Goal: Information Seeking & Learning: Compare options

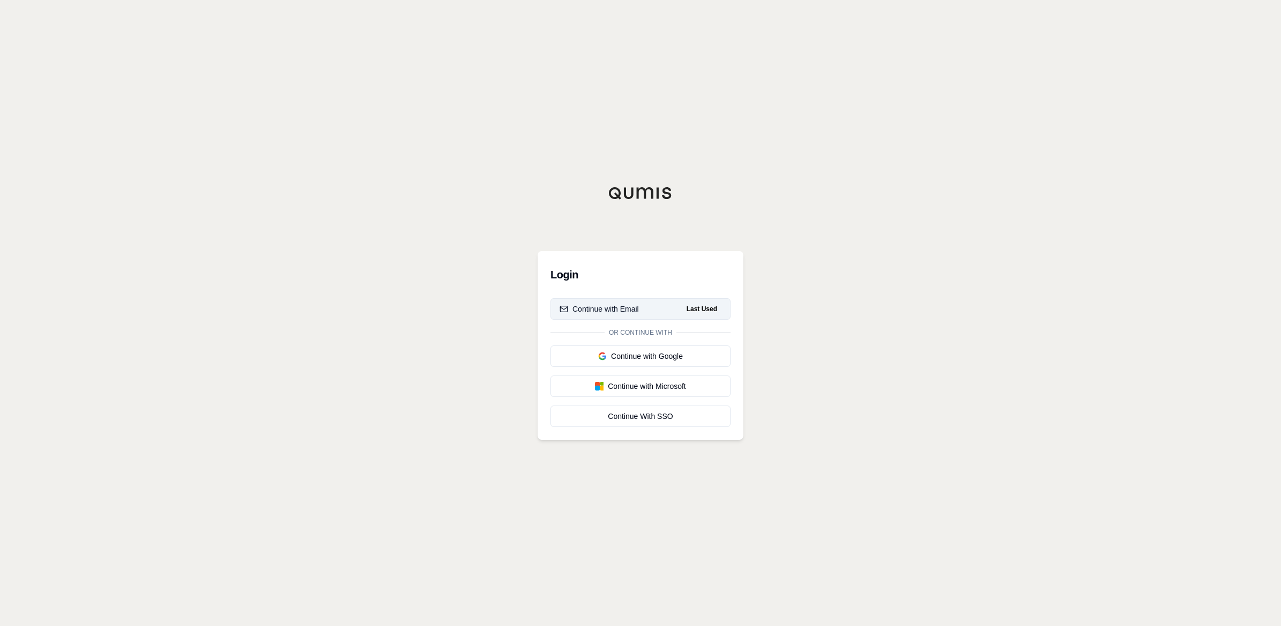
click at [631, 306] on div "Continue with Email" at bounding box center [599, 308] width 79 height 11
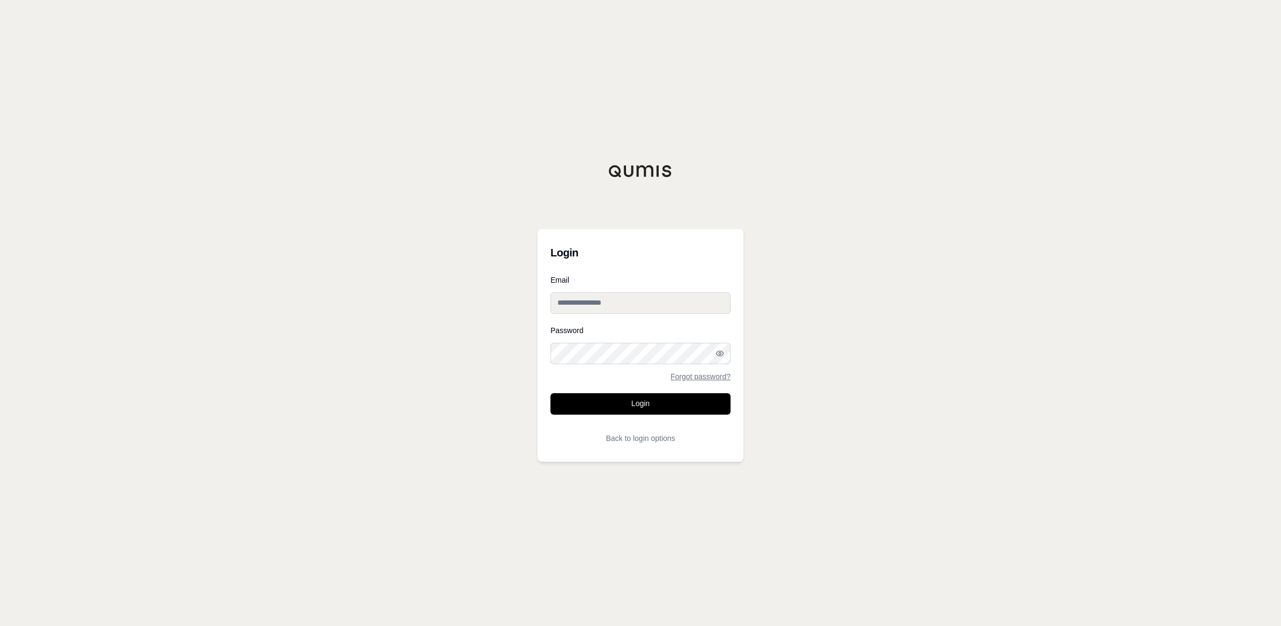
click at [648, 284] on div "Email" at bounding box center [640, 295] width 180 height 38
click at [643, 300] on input "Email" at bounding box center [640, 302] width 180 height 21
type input "**********"
click at [550, 393] on button "Login" at bounding box center [640, 403] width 180 height 21
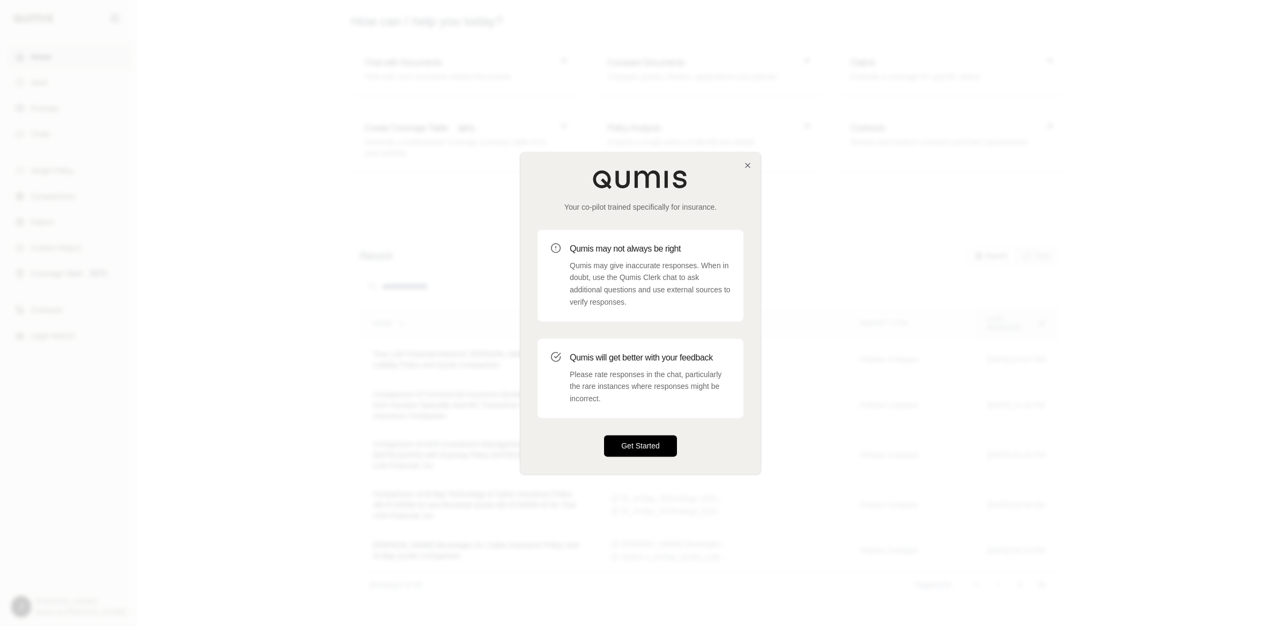
click at [658, 443] on button "Get Started" at bounding box center [640, 445] width 73 height 21
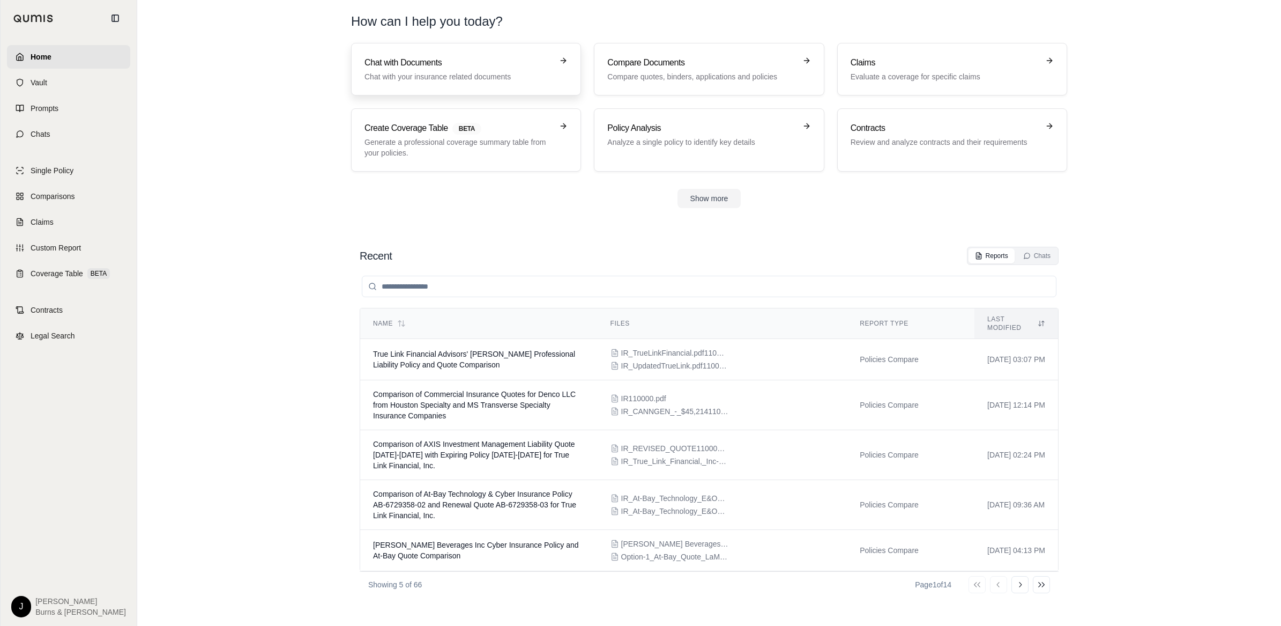
click at [485, 57] on h3 "Chat with Documents" at bounding box center [458, 62] width 188 height 13
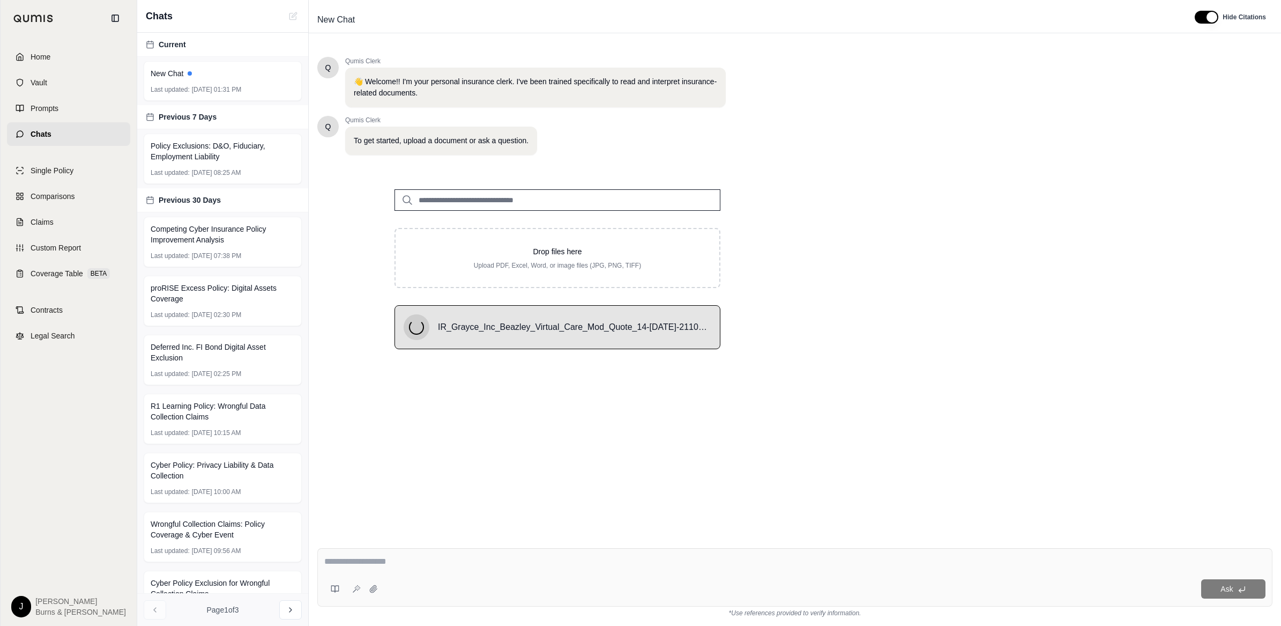
click at [538, 569] on div at bounding box center [794, 563] width 941 height 17
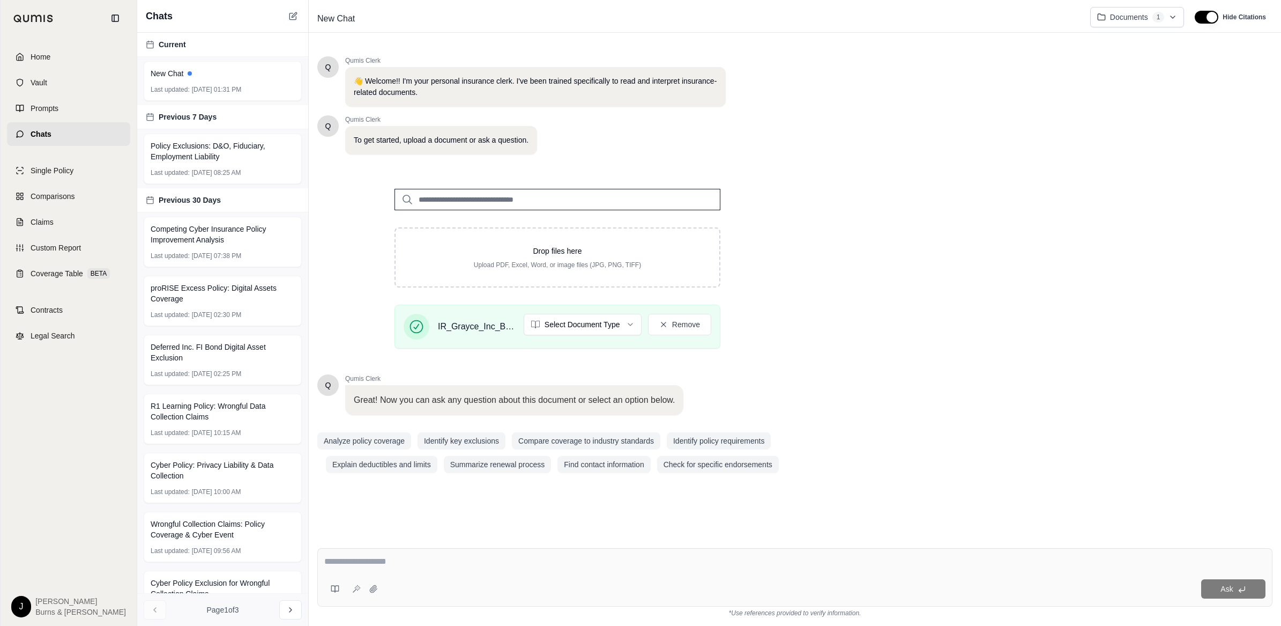
click at [826, 125] on div "Q Qumis Clerk 👋 Welcome!! I'm your personal insurance clerk. I've been trained …" at bounding box center [794, 289] width 955 height 483
click at [617, 322] on html "Home Vault Prompts Chats Single Policy Comparisons Claims Custom Report Coverag…" at bounding box center [640, 313] width 1281 height 626
click at [910, 333] on div "Q Qumis Clerk 👋 Welcome!! I'm your personal insurance clerk. I've been trained …" at bounding box center [794, 289] width 955 height 483
click at [639, 556] on textarea at bounding box center [794, 561] width 941 height 13
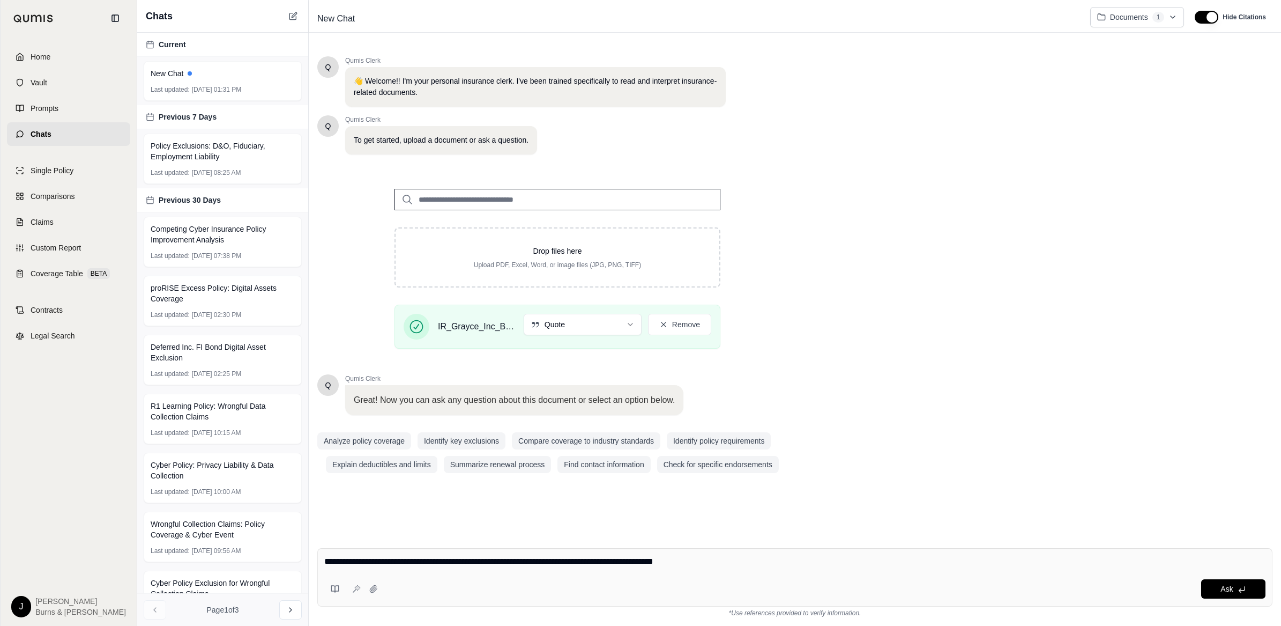
type textarea "**********"
click at [914, 115] on div "Q Qumis Clerk 👋 Welcome!! I'm your personal insurance clerk. I've been trained …" at bounding box center [794, 289] width 955 height 483
click at [511, 574] on div "Ask" at bounding box center [794, 577] width 955 height 58
type textarea "**********"
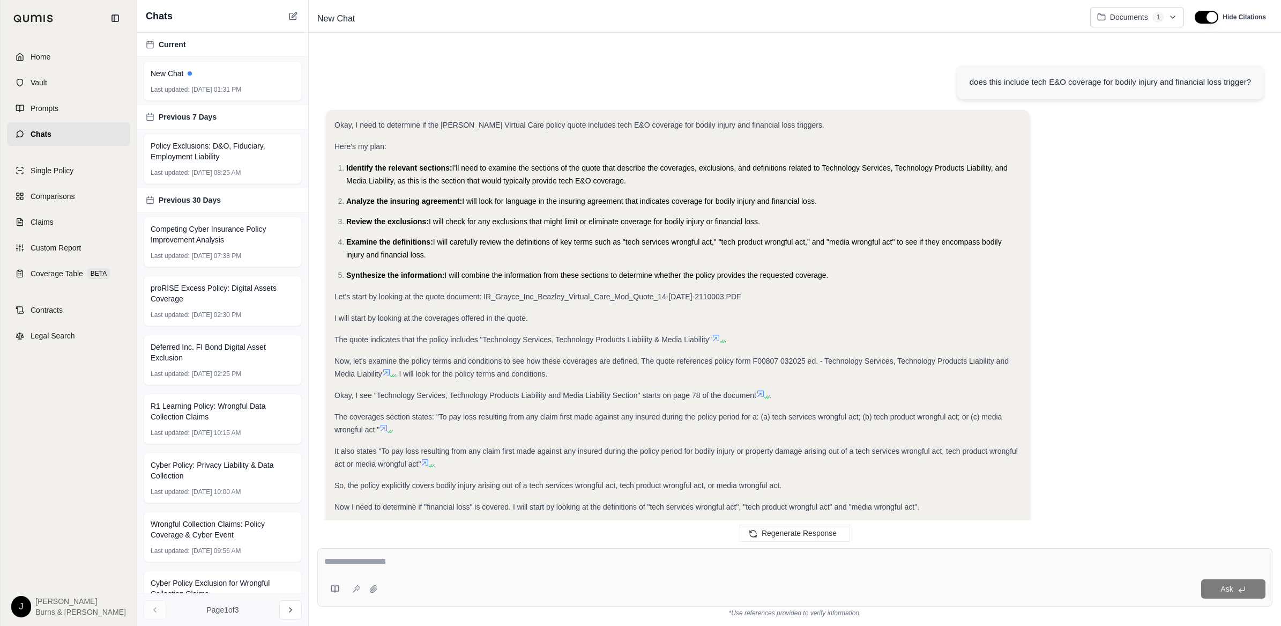
scroll to position [628, 0]
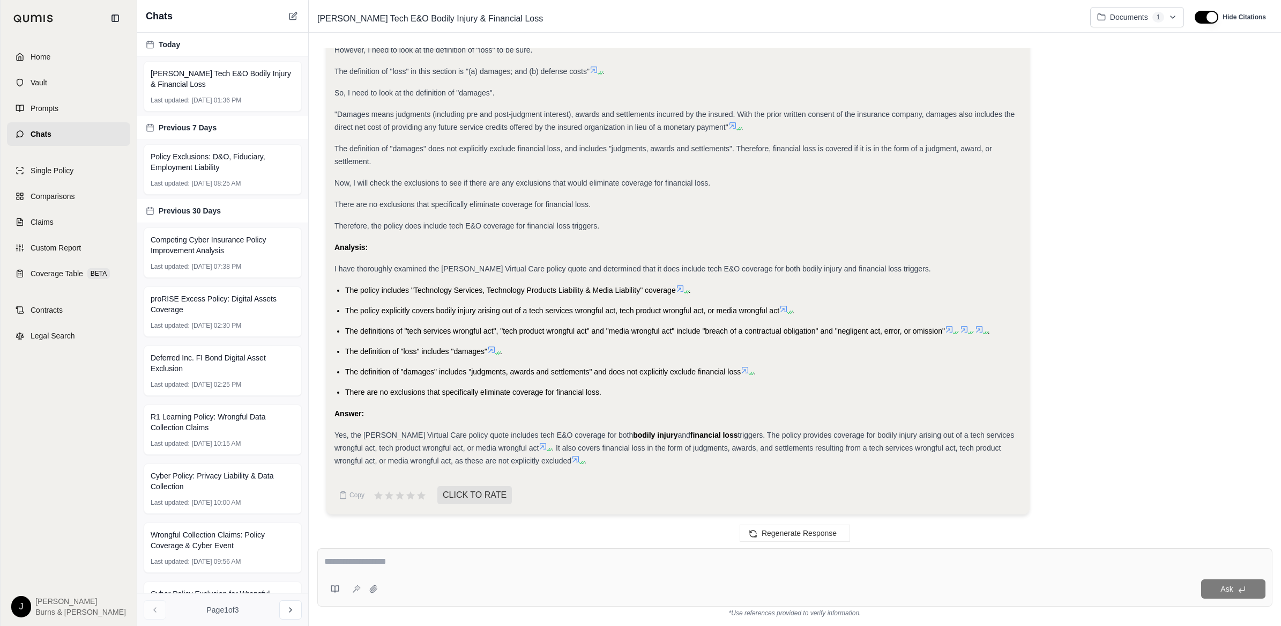
click at [1061, 177] on div "Okay, I need to determine if the [PERSON_NAME] Virtual Care policy quote includ…" at bounding box center [795, 2] width 938 height 1041
click at [1180, 146] on div "Okay, I need to determine if the [PERSON_NAME] Virtual Care policy quote includ…" at bounding box center [795, 2] width 938 height 1041
click at [1177, 135] on div "Okay, I need to determine if the [PERSON_NAME] Virtual Care policy quote includ…" at bounding box center [795, 2] width 938 height 1041
drag, startPoint x: 1208, startPoint y: 233, endPoint x: 1170, endPoint y: 241, distance: 38.9
click at [1208, 233] on div "Okay, I need to determine if the [PERSON_NAME] Virtual Care policy quote includ…" at bounding box center [795, 2] width 938 height 1041
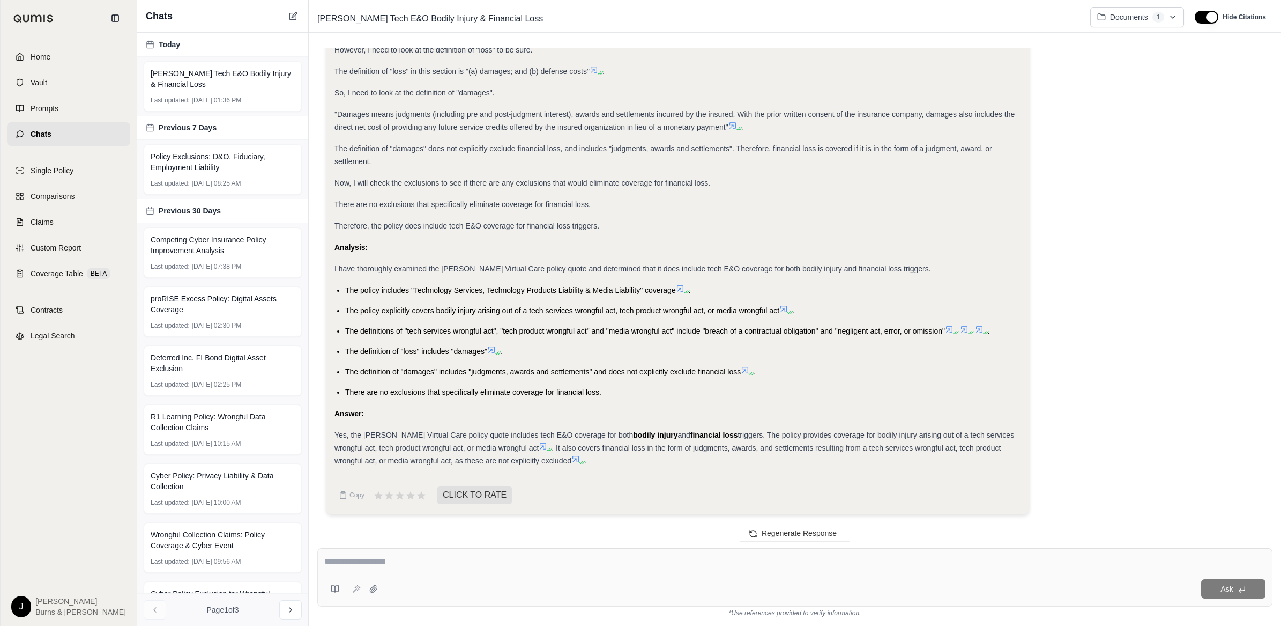
click at [20, 17] on img at bounding box center [33, 18] width 40 height 8
click at [50, 57] on span "Home" at bounding box center [41, 56] width 20 height 11
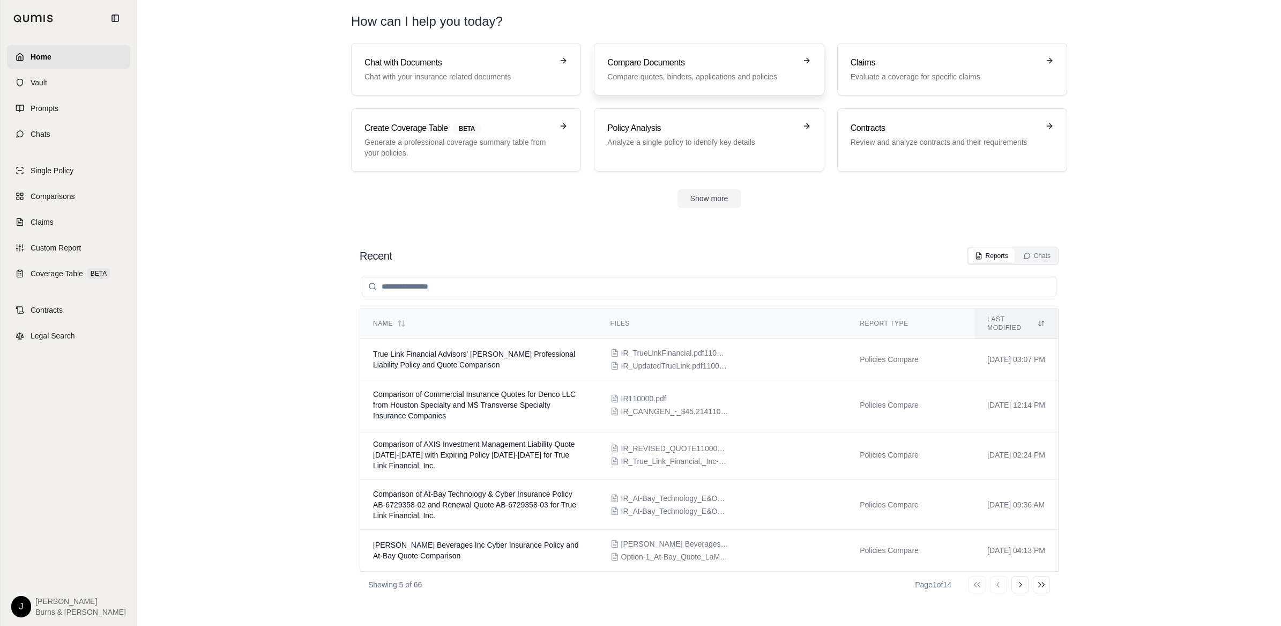
click at [708, 70] on div "Compare Documents Compare quotes, binders, applications and policies" at bounding box center [701, 69] width 188 height 26
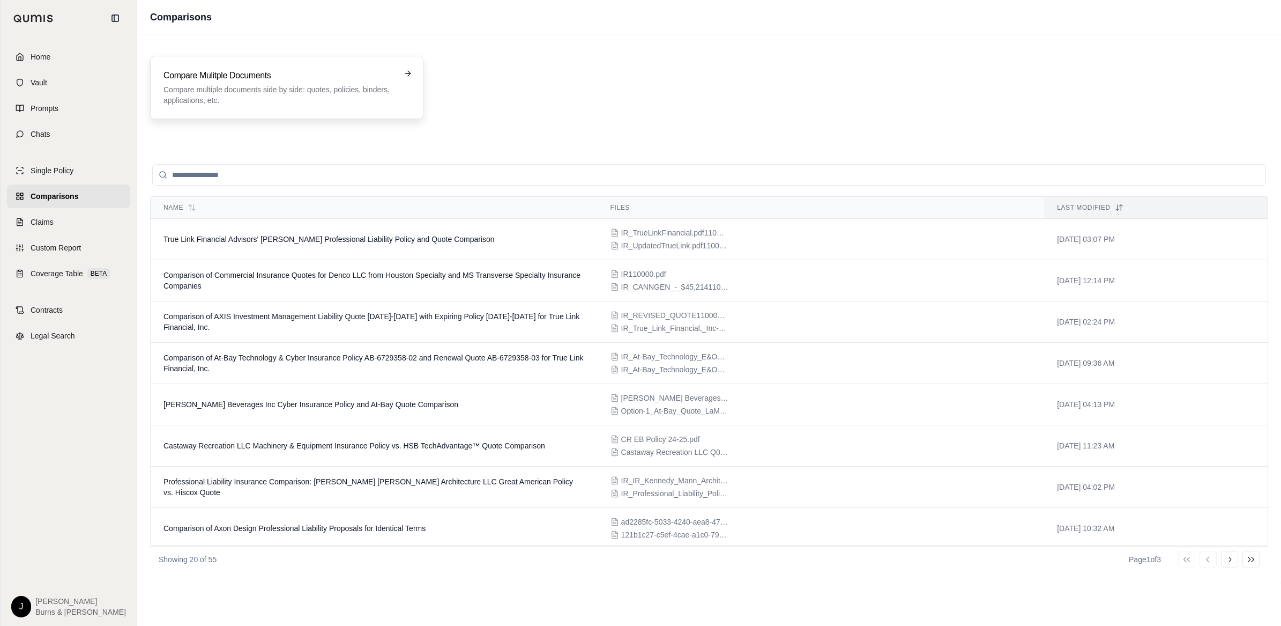
click at [295, 103] on p "Compare multiple documents side by side: quotes, policies, binders, application…" at bounding box center [279, 94] width 232 height 21
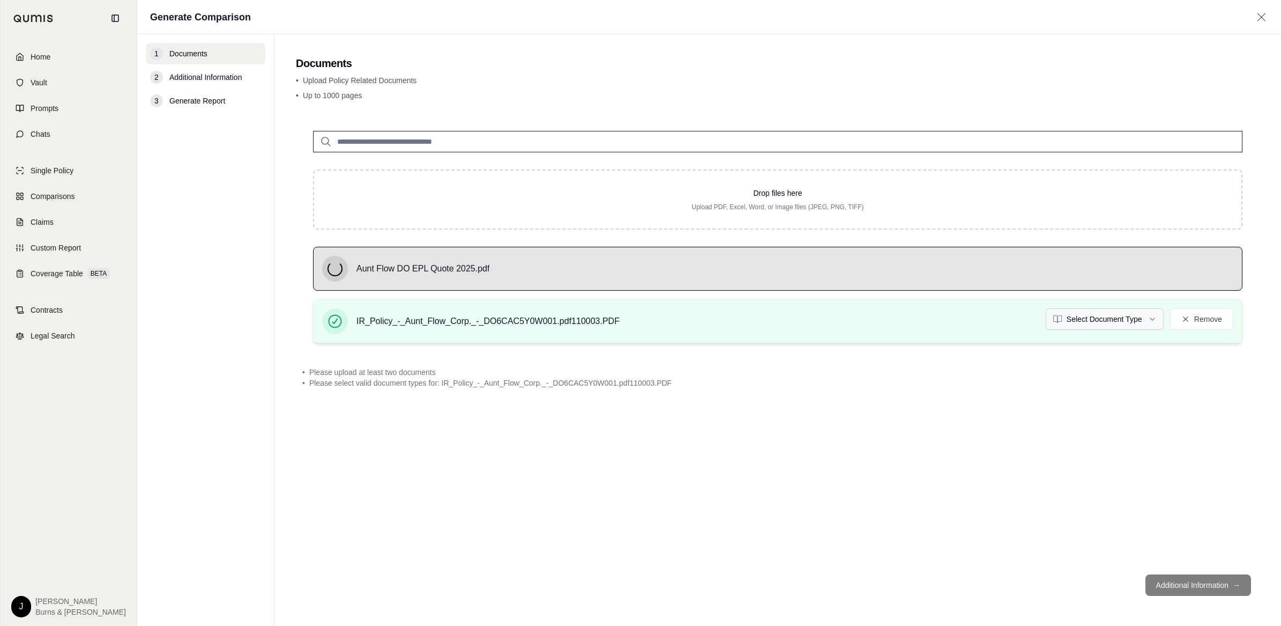
click at [1108, 321] on html "Home Vault Prompts Chats Single Policy Comparisons Claims Custom Report Coverag…" at bounding box center [640, 313] width 1281 height 626
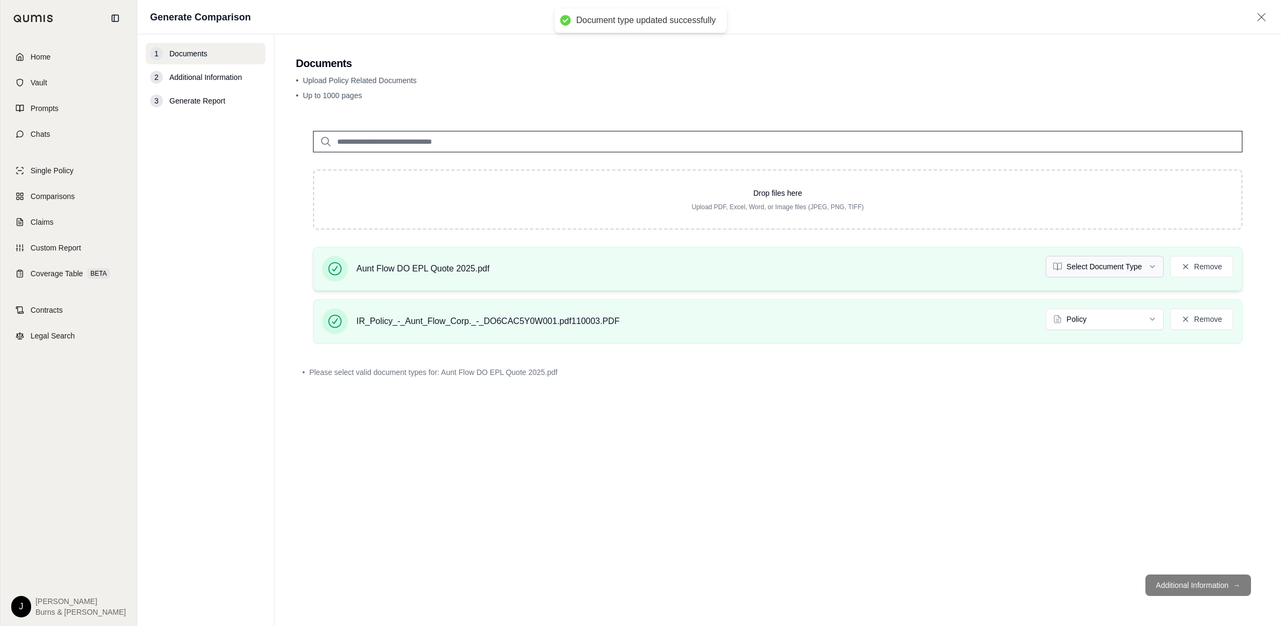
click at [1129, 265] on html "Document type updated successfully Home Vault Prompts Chats Single Policy Compa…" at bounding box center [640, 313] width 1281 height 626
click at [1193, 587] on button "Additional Information →" at bounding box center [1198, 584] width 106 height 21
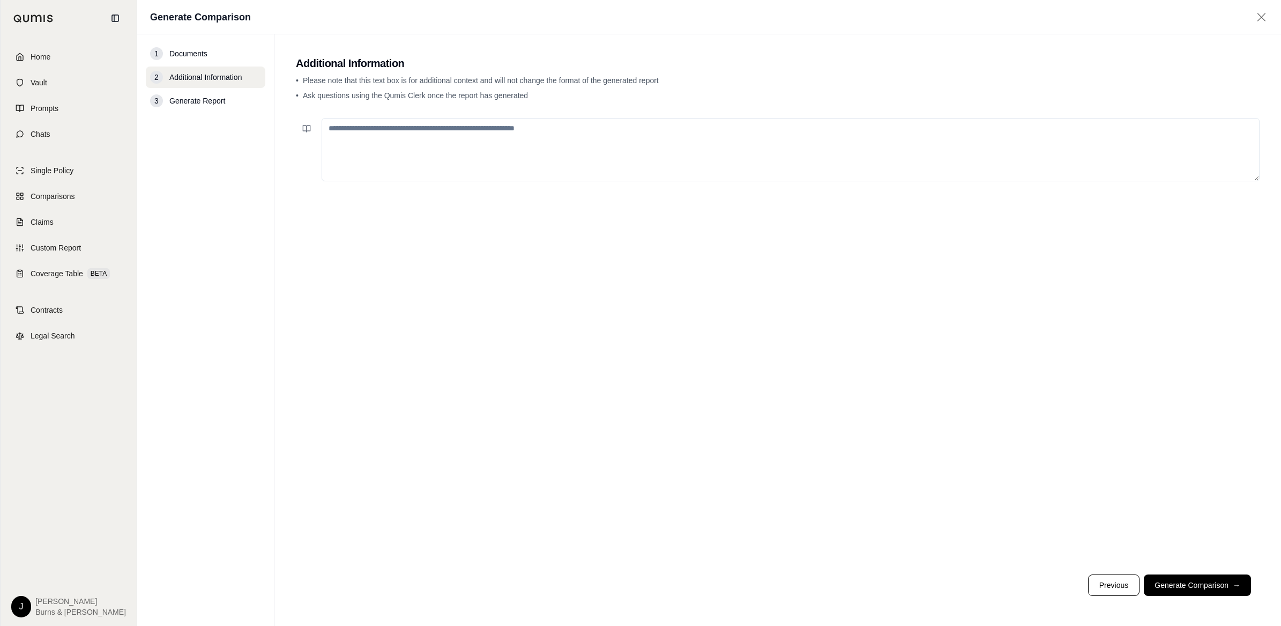
click at [909, 140] on textarea at bounding box center [791, 149] width 938 height 63
click at [1174, 588] on button "Generate Comparison →" at bounding box center [1197, 584] width 107 height 21
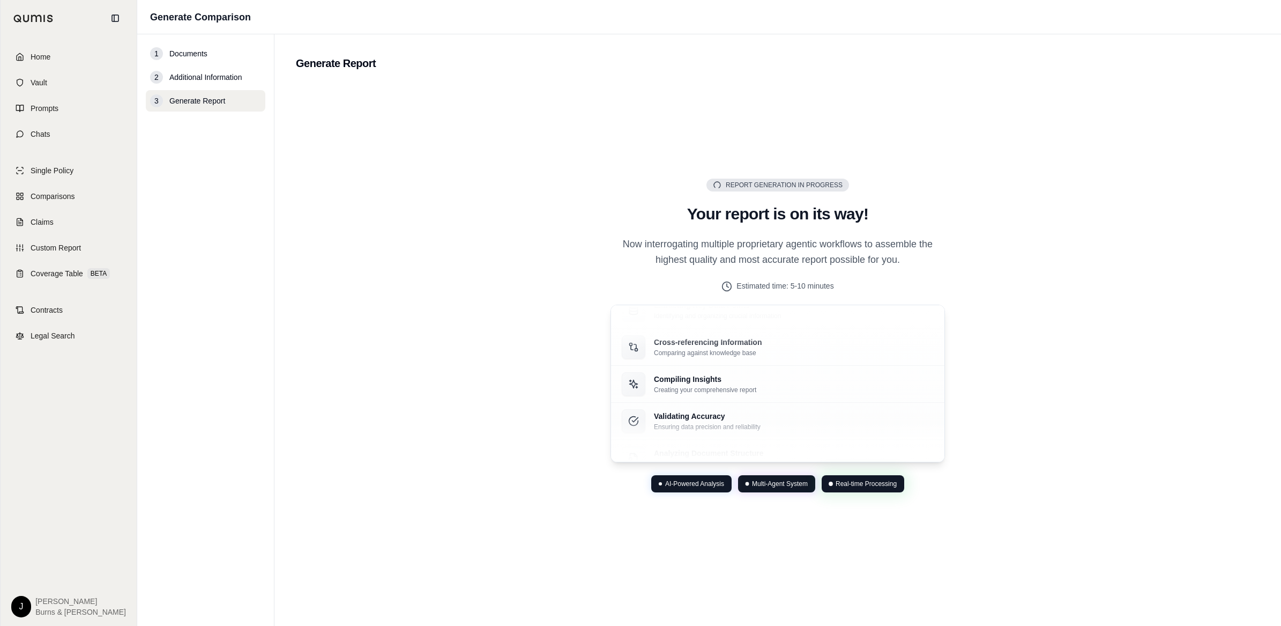
click at [865, 486] on span "Real-time Processing" at bounding box center [866, 483] width 61 height 9
click at [1049, 193] on div "Report Generation in Progress Generating Report Your report is on its way! Now …" at bounding box center [778, 335] width 964 height 503
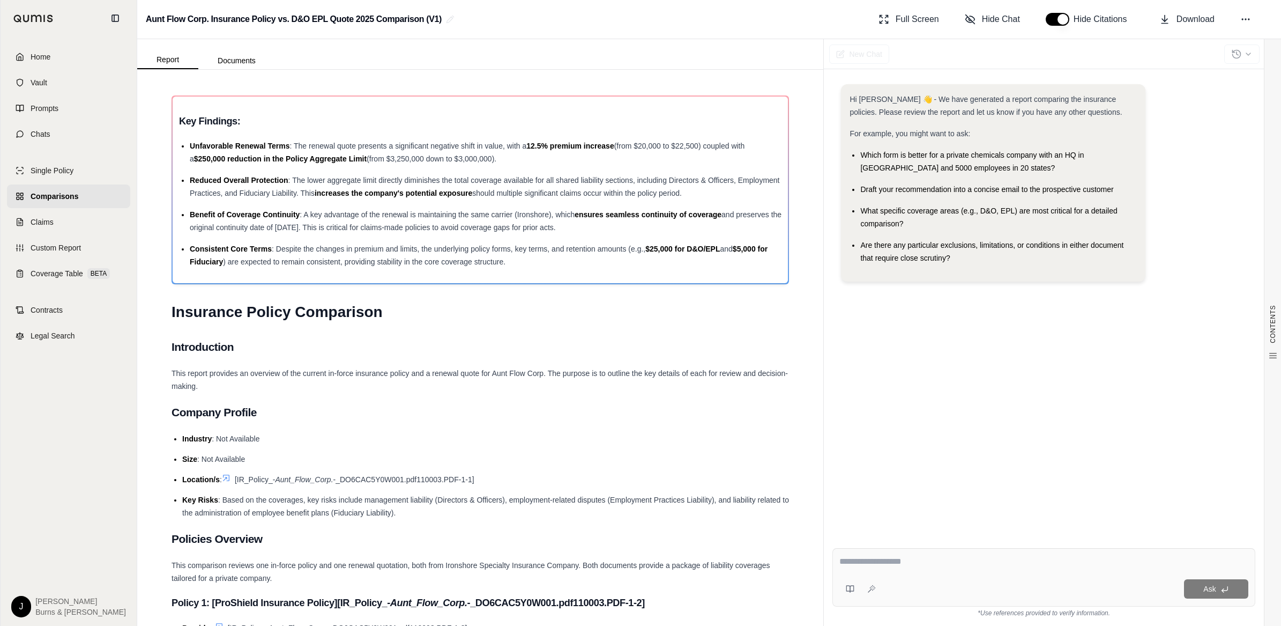
click at [778, 125] on div "Key Findings: Unfavorable Renewal Terms : The renewal quote presents a signific…" at bounding box center [480, 189] width 617 height 189
click at [992, 572] on div "Ask" at bounding box center [1043, 577] width 423 height 58
type textarea "**********"
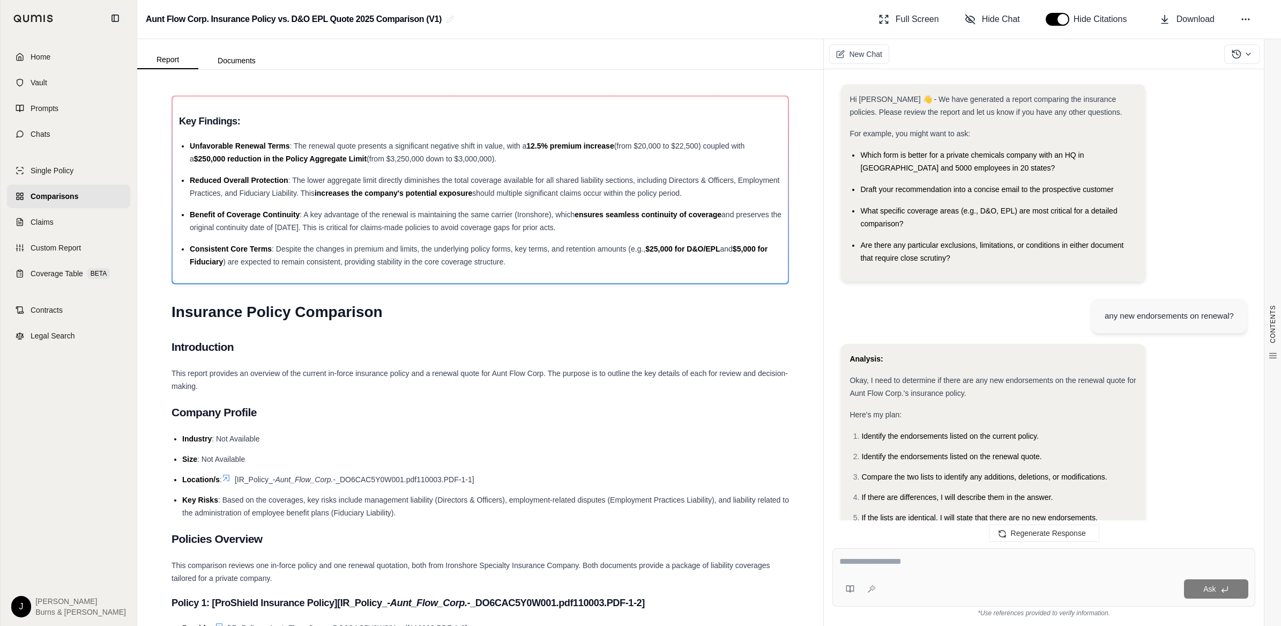
scroll to position [1748, 0]
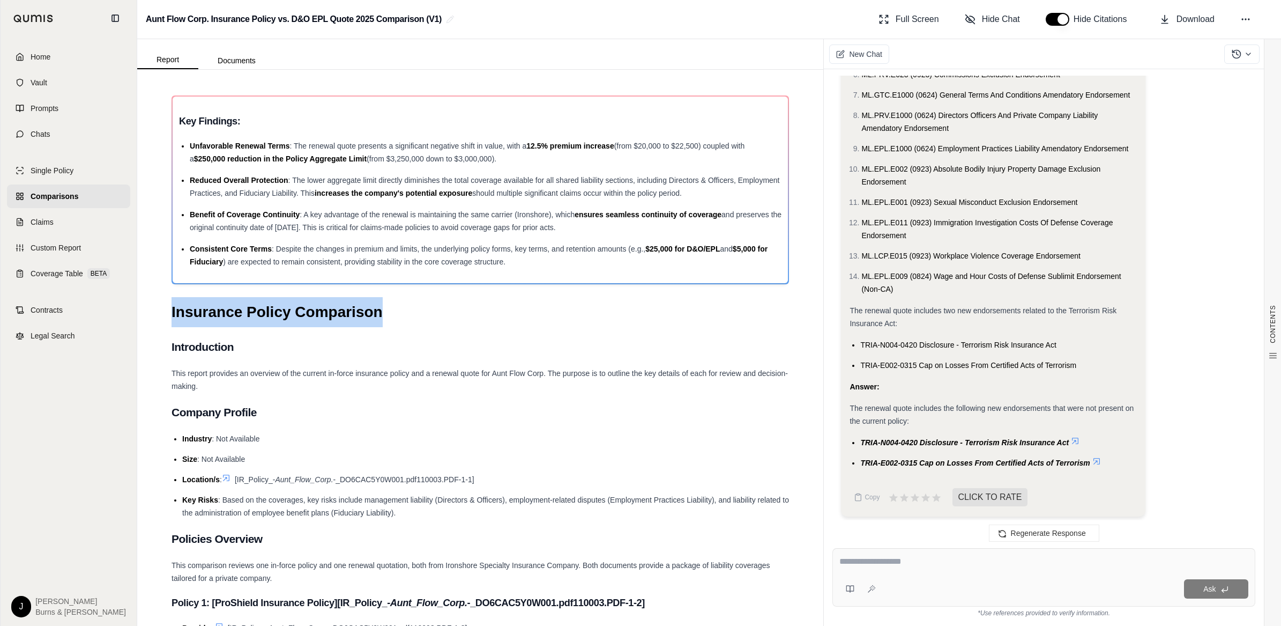
drag, startPoint x: 378, startPoint y: 310, endPoint x: 152, endPoint y: 303, distance: 226.8
click at [152, 303] on div "CONTENTS Table of Contents Key Findings: INSURANCE POLICY COMPARISON Introducti…" at bounding box center [480, 348] width 686 height 556
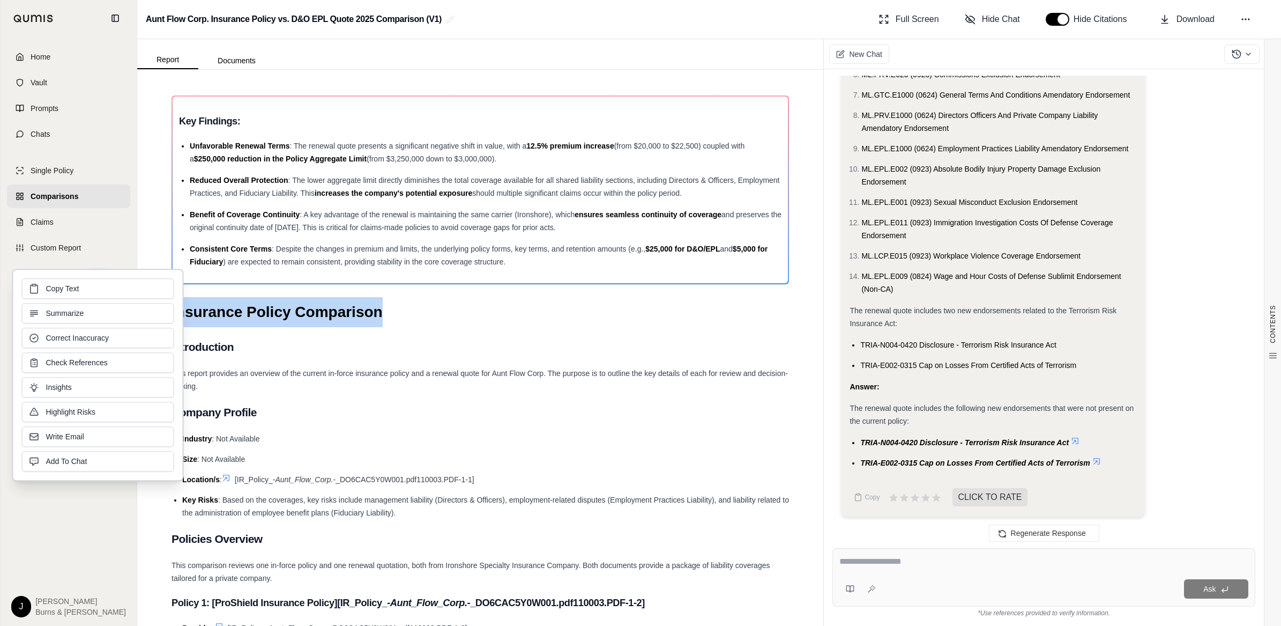
drag, startPoint x: 152, startPoint y: 303, endPoint x: 224, endPoint y: 319, distance: 74.1
click at [224, 319] on h1 "Insurance Policy Comparison" at bounding box center [480, 312] width 617 height 30
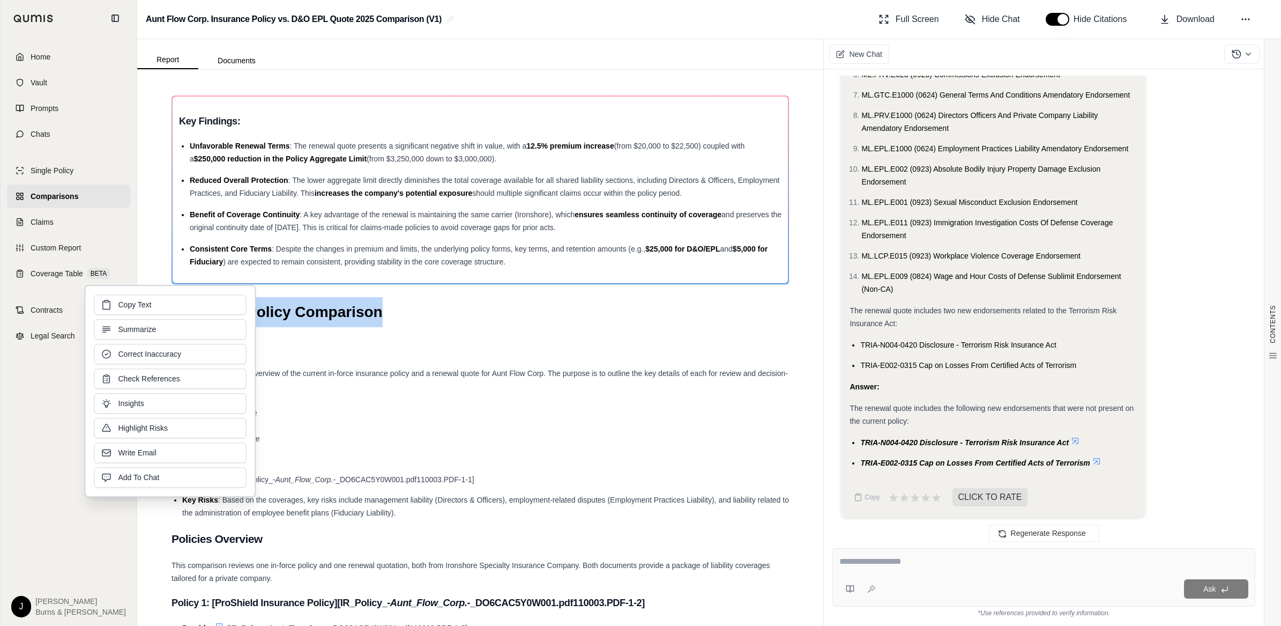
click at [442, 317] on h1 "Insurance Policy Comparison" at bounding box center [480, 312] width 617 height 30
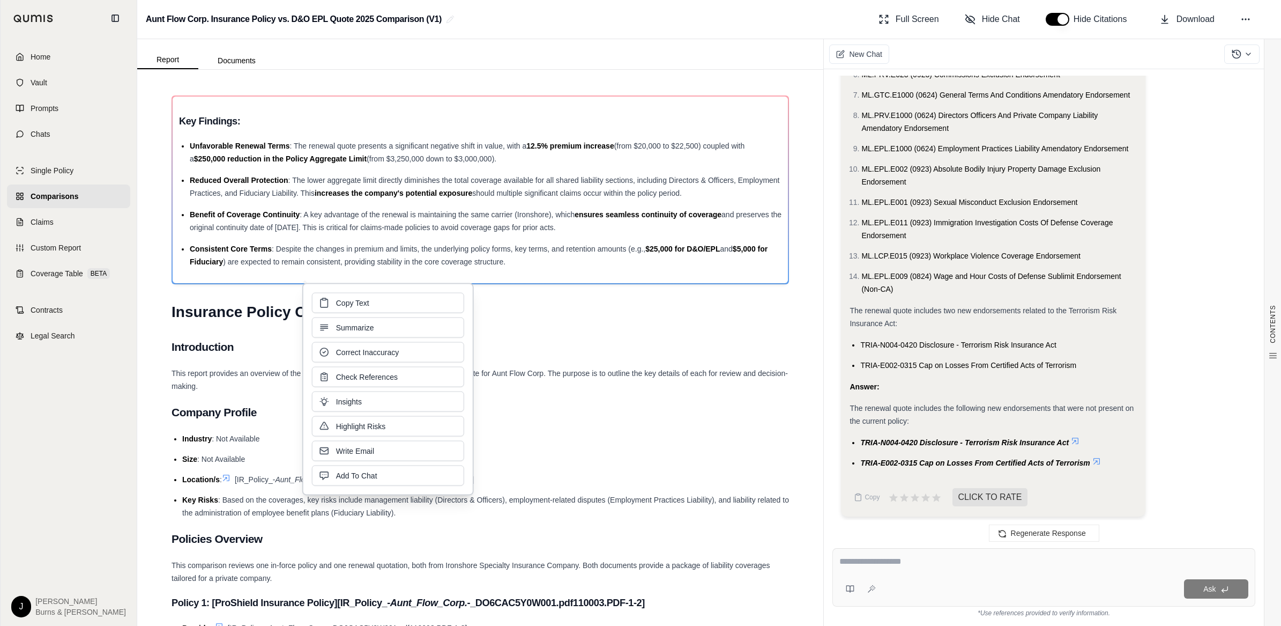
click at [539, 337] on h2 "Introduction" at bounding box center [480, 347] width 617 height 23
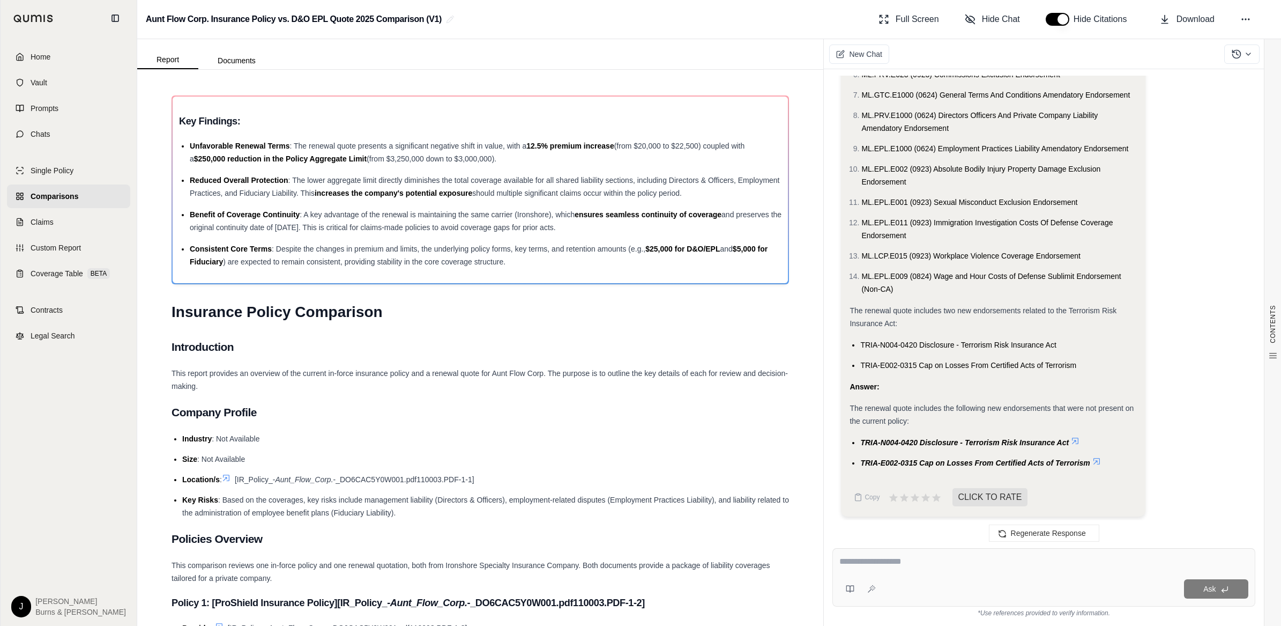
click at [464, 478] on span "-_DO6CAC5Y0W001.pdf110003.PDF-1-1]" at bounding box center [403, 479] width 141 height 9
